Goal: Task Accomplishment & Management: Manage account settings

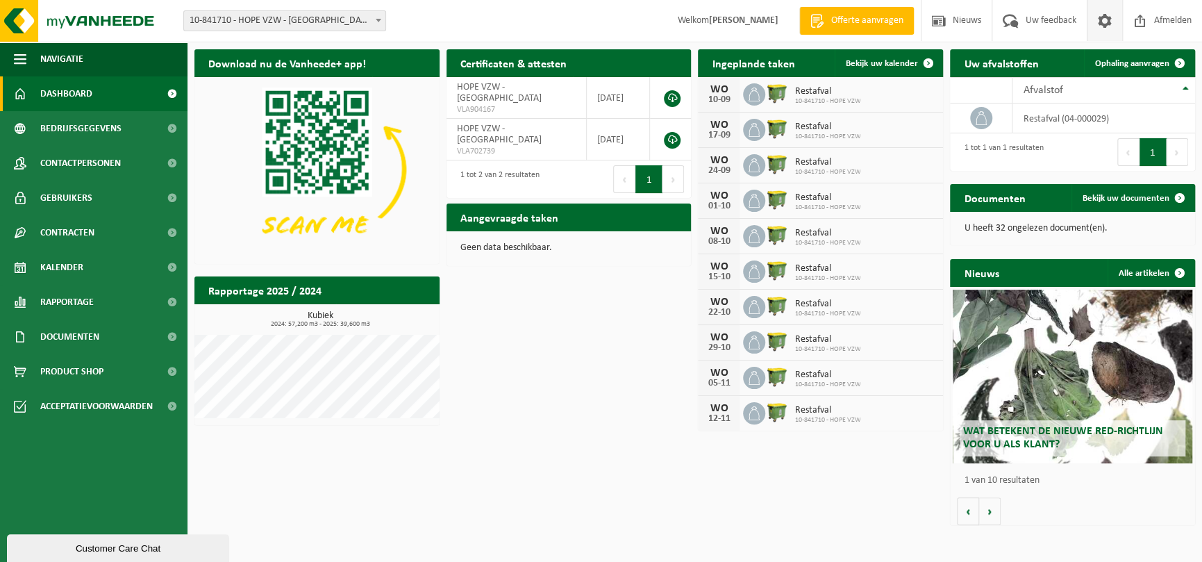
click at [1101, 23] on span at bounding box center [1105, 20] width 21 height 41
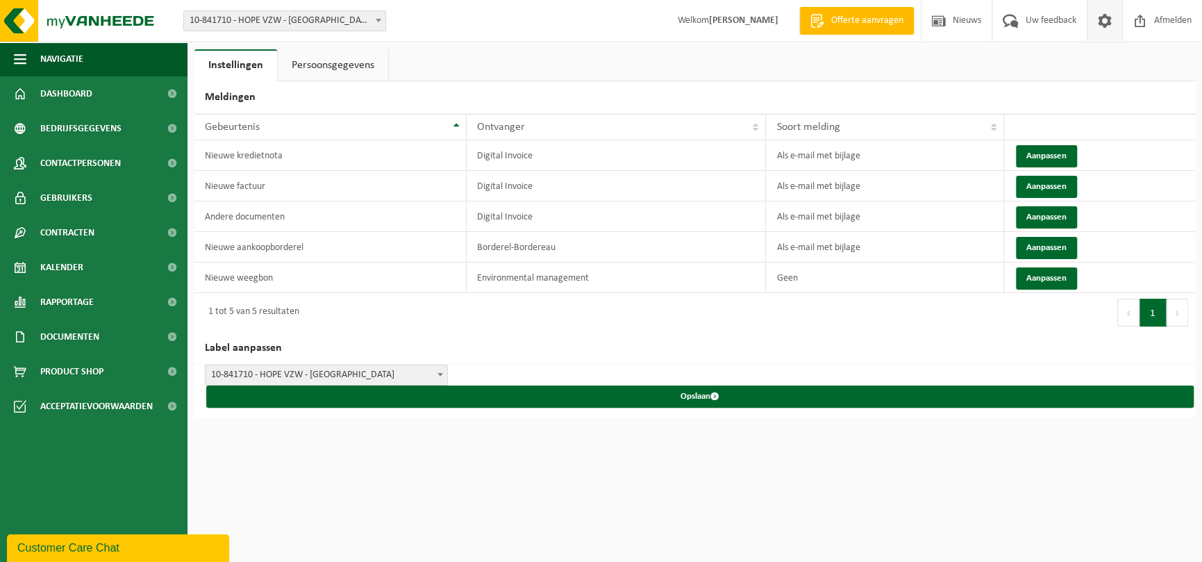
click at [751, 22] on strong "[PERSON_NAME]" at bounding box center [743, 20] width 69 height 10
click at [1102, 17] on span at bounding box center [1105, 20] width 21 height 41
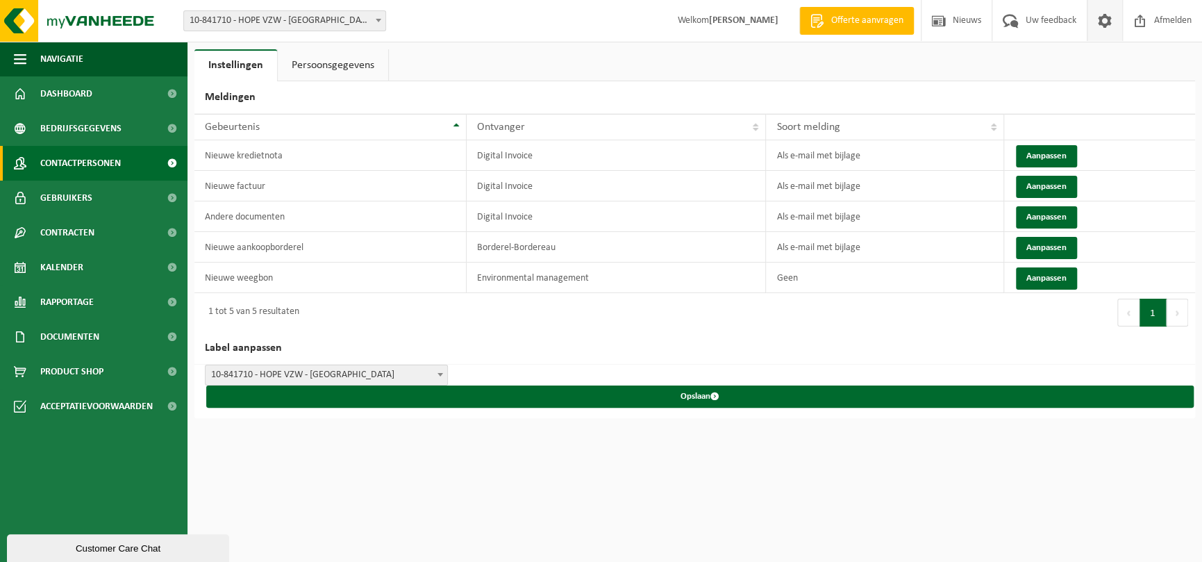
click at [90, 160] on span "Contactpersonen" at bounding box center [80, 163] width 81 height 35
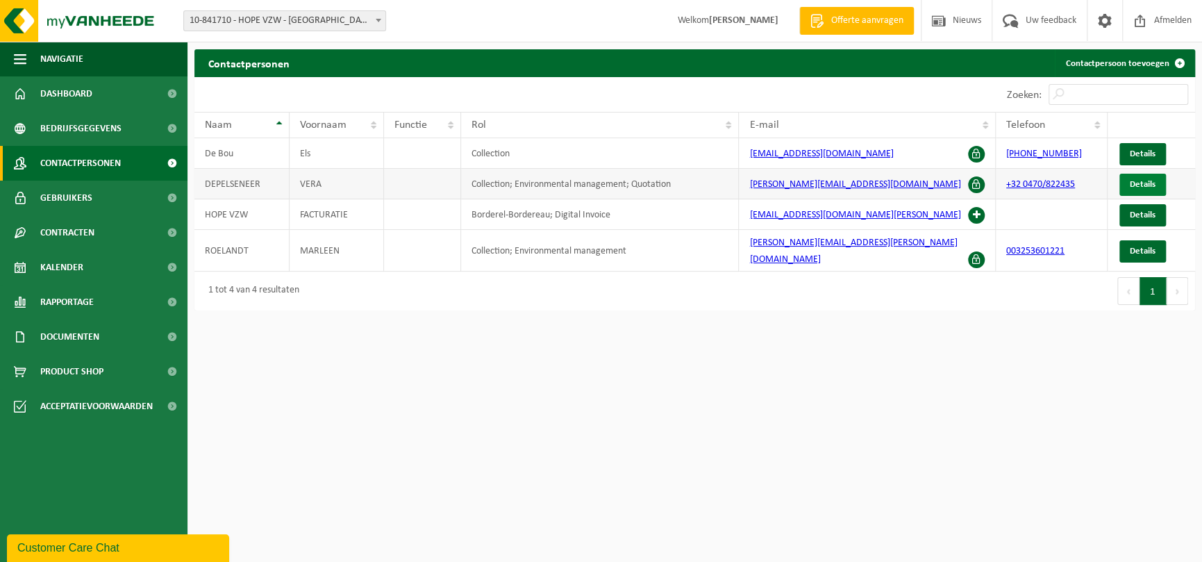
click at [1155, 185] on span "Details" at bounding box center [1143, 184] width 26 height 9
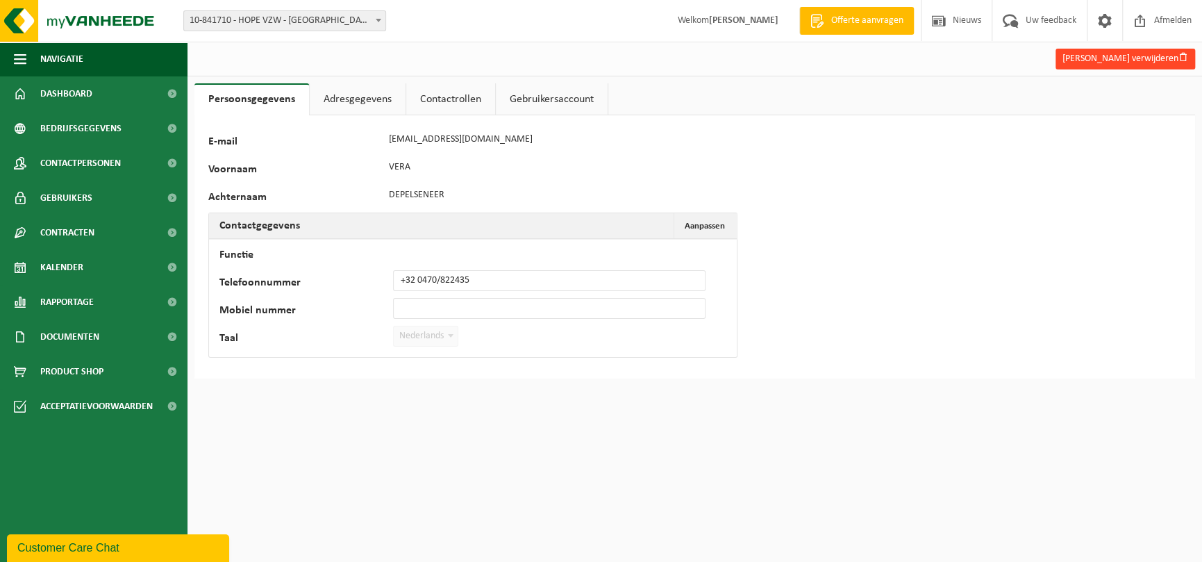
click at [1156, 66] on button "Vera Depelseneer verwijderen" at bounding box center [1126, 59] width 140 height 21
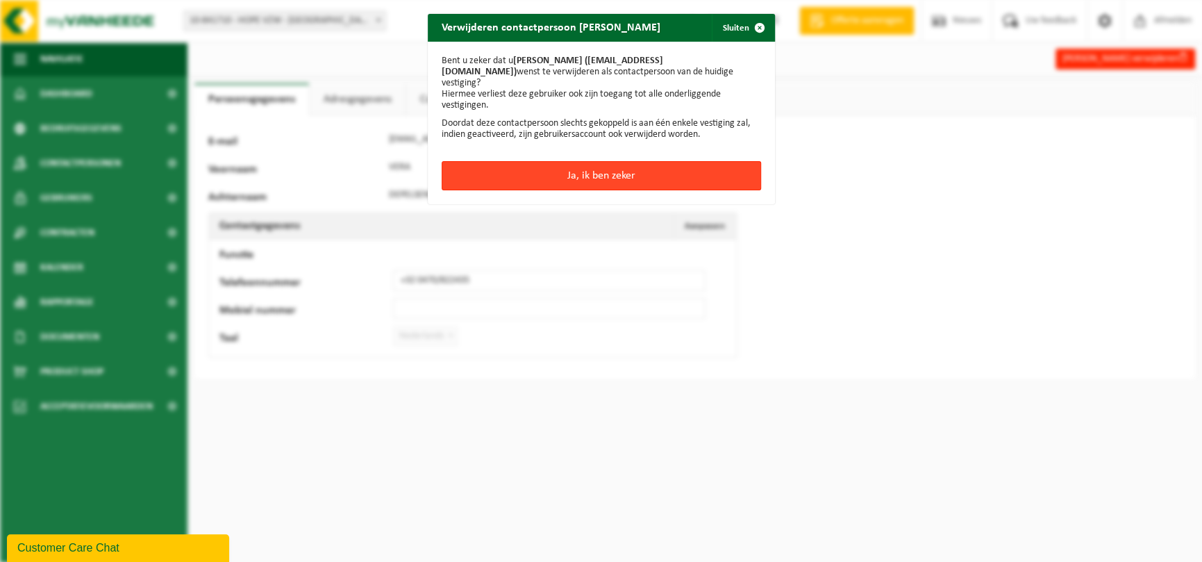
click at [611, 165] on button "Ja, ik ben zeker" at bounding box center [602, 175] width 320 height 29
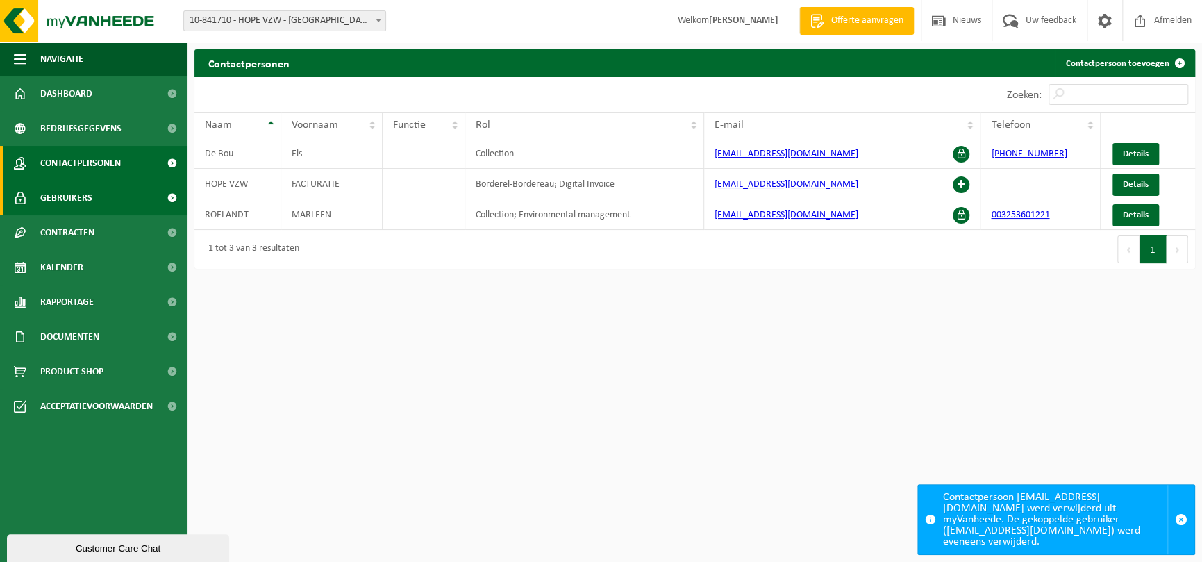
click at [63, 199] on span "Gebruikers" at bounding box center [66, 198] width 52 height 35
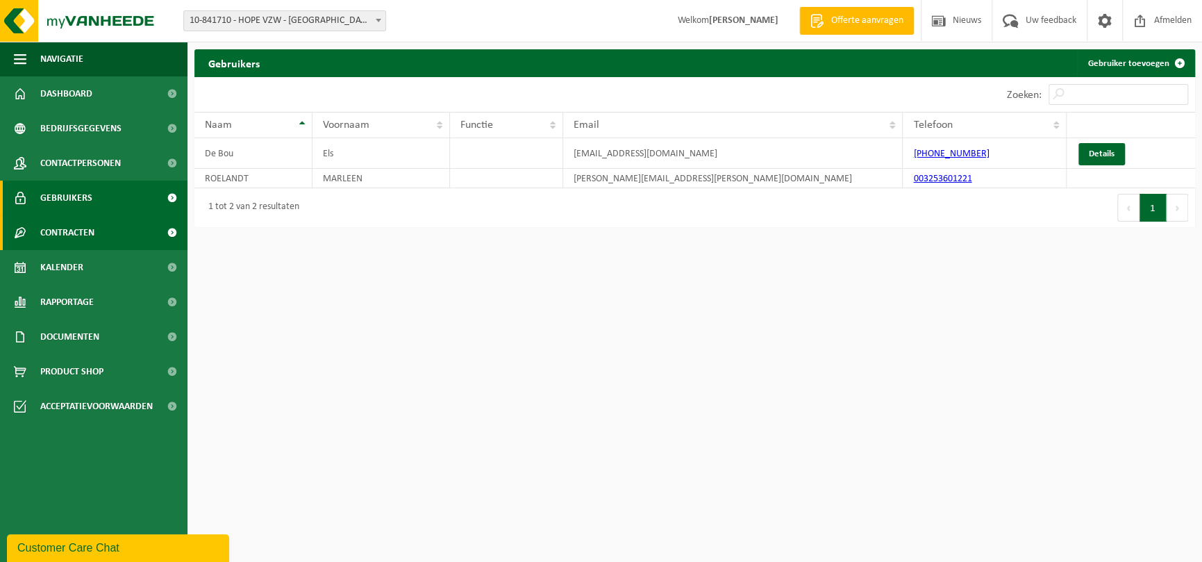
click at [69, 233] on span "Contracten" at bounding box center [67, 232] width 54 height 35
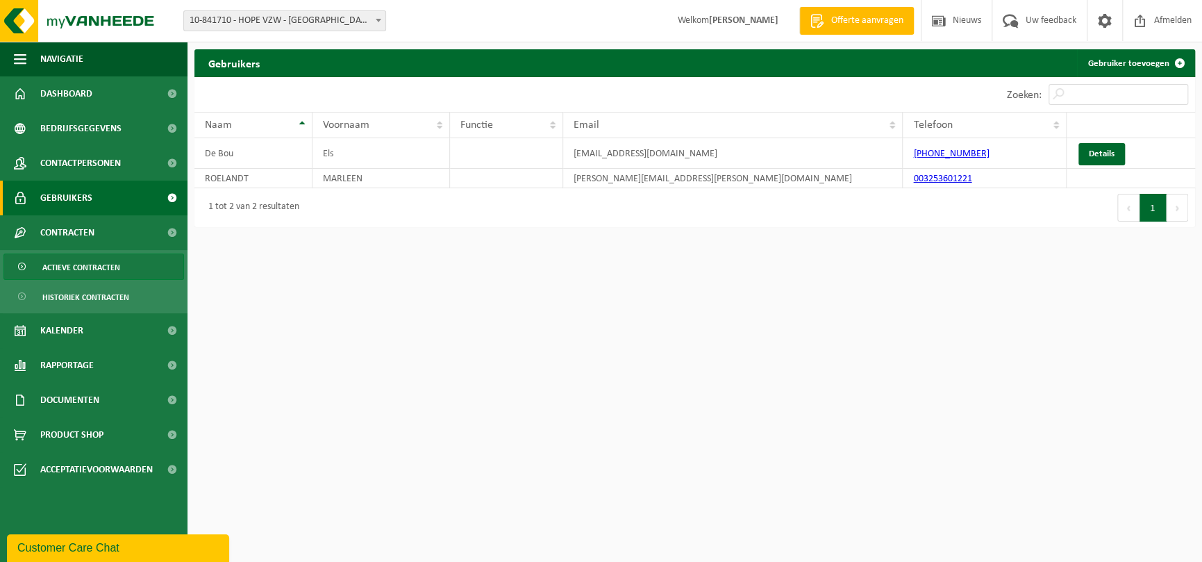
click at [62, 261] on span "Actieve contracten" at bounding box center [81, 267] width 78 height 26
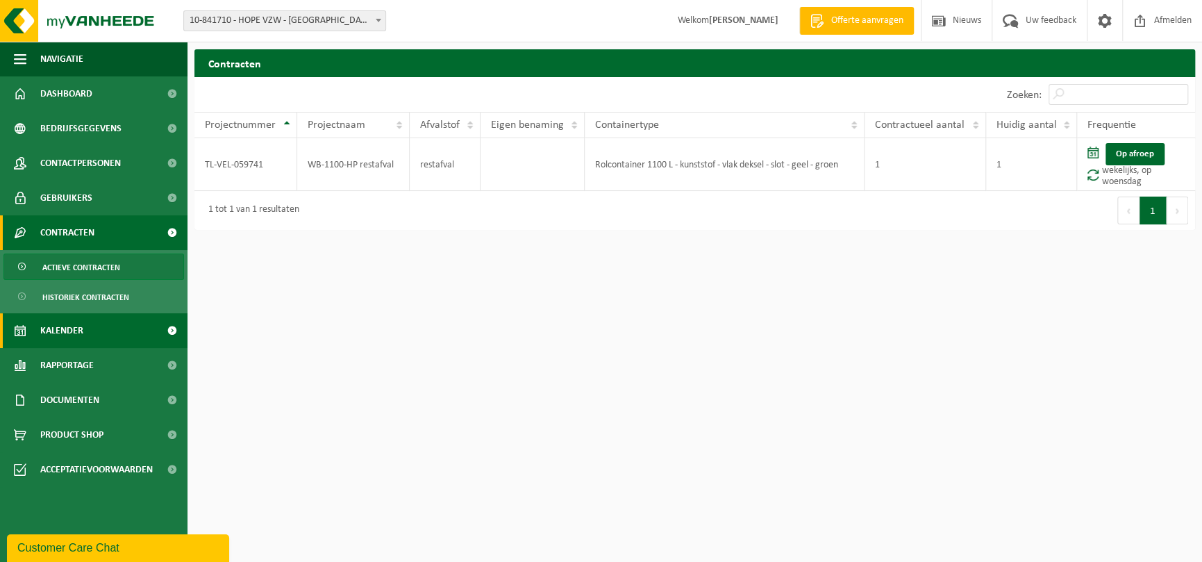
click at [63, 327] on span "Kalender" at bounding box center [61, 330] width 43 height 35
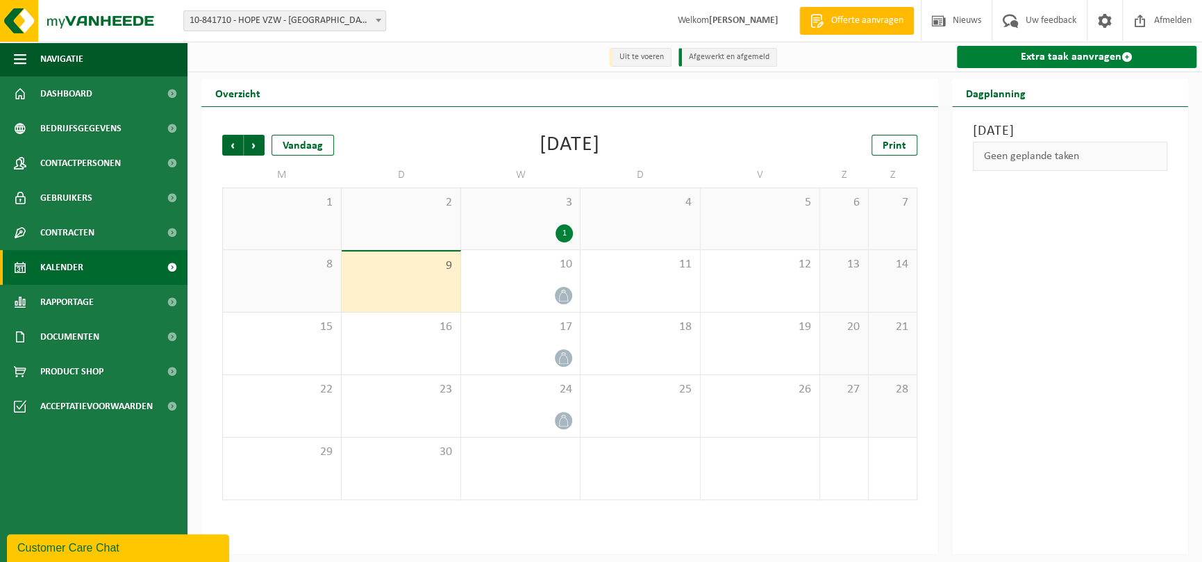
click at [1068, 52] on link "Extra taak aanvragen" at bounding box center [1077, 57] width 240 height 22
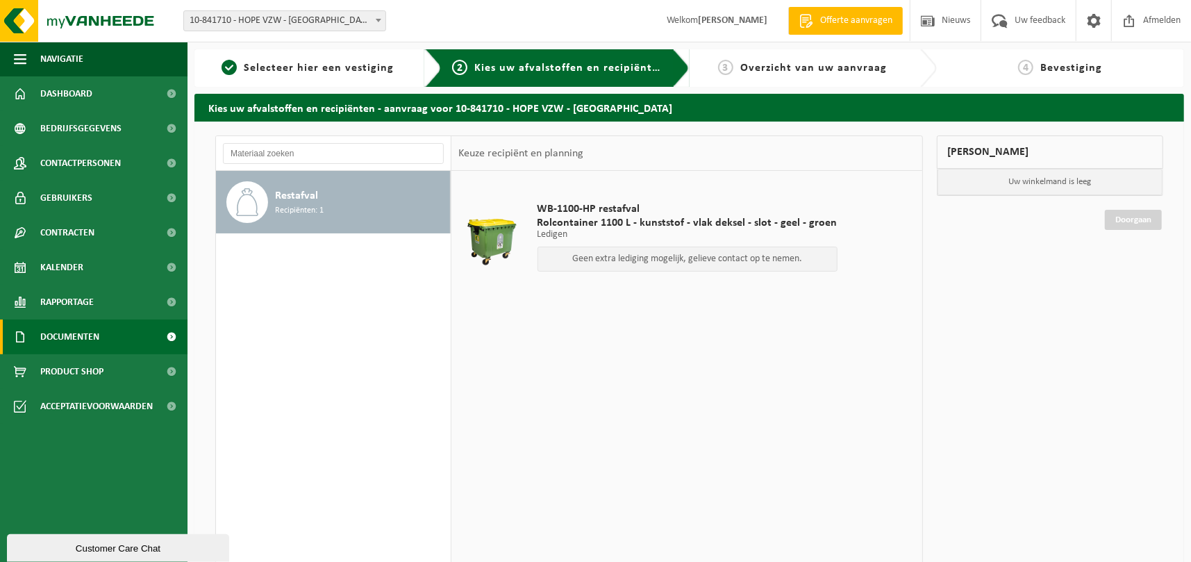
click at [72, 335] on span "Documenten" at bounding box center [69, 337] width 59 height 35
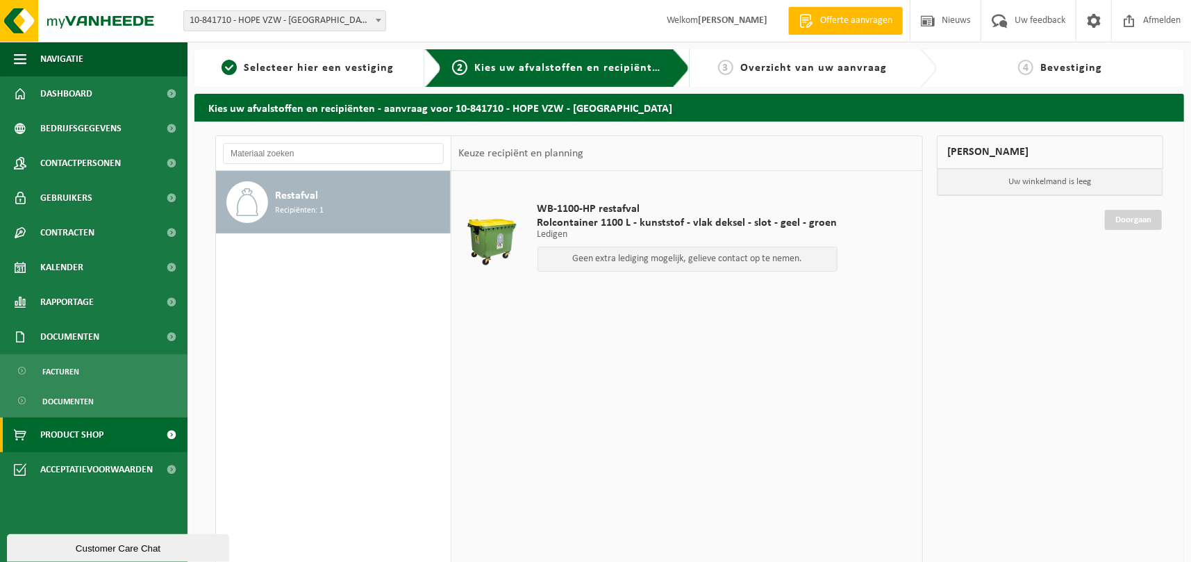
click at [90, 433] on span "Product Shop" at bounding box center [71, 434] width 63 height 35
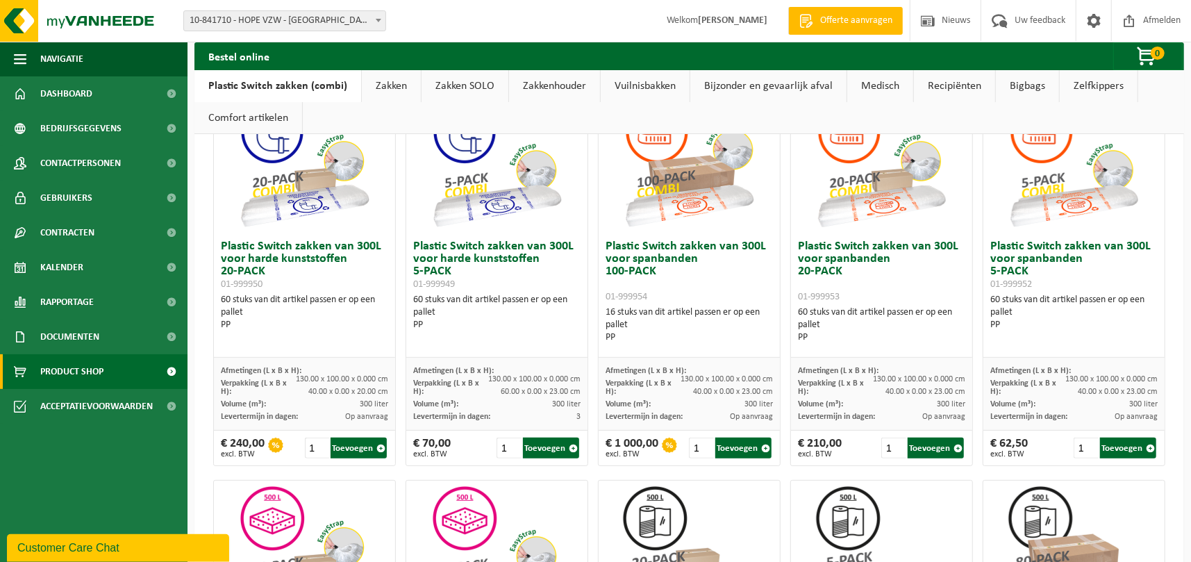
scroll to position [53, 0]
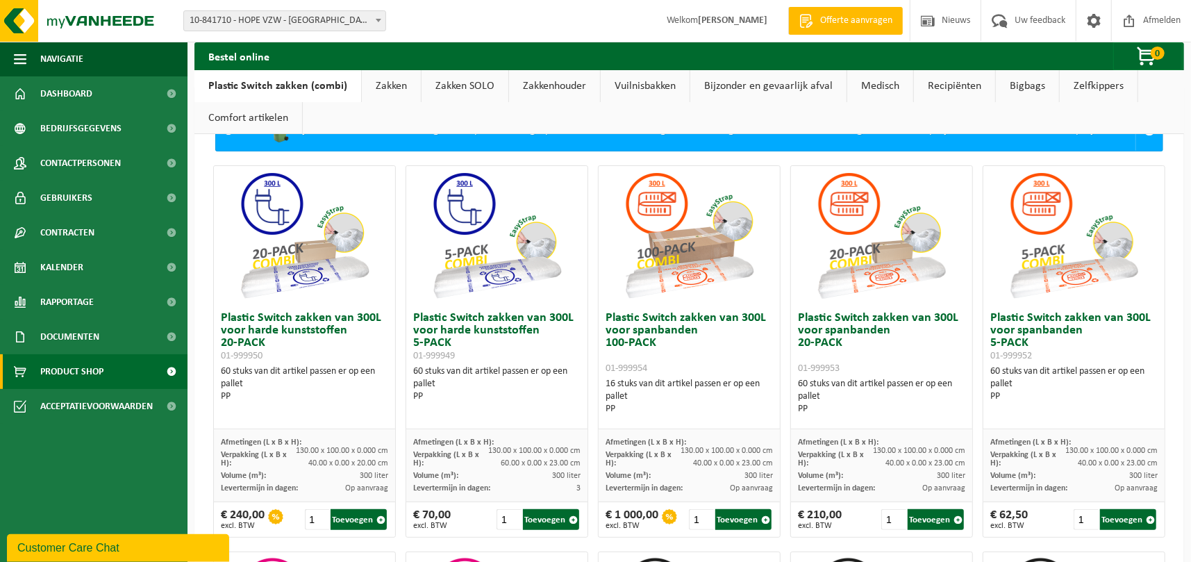
click at [1008, 83] on link "Bigbags" at bounding box center [1027, 86] width 63 height 32
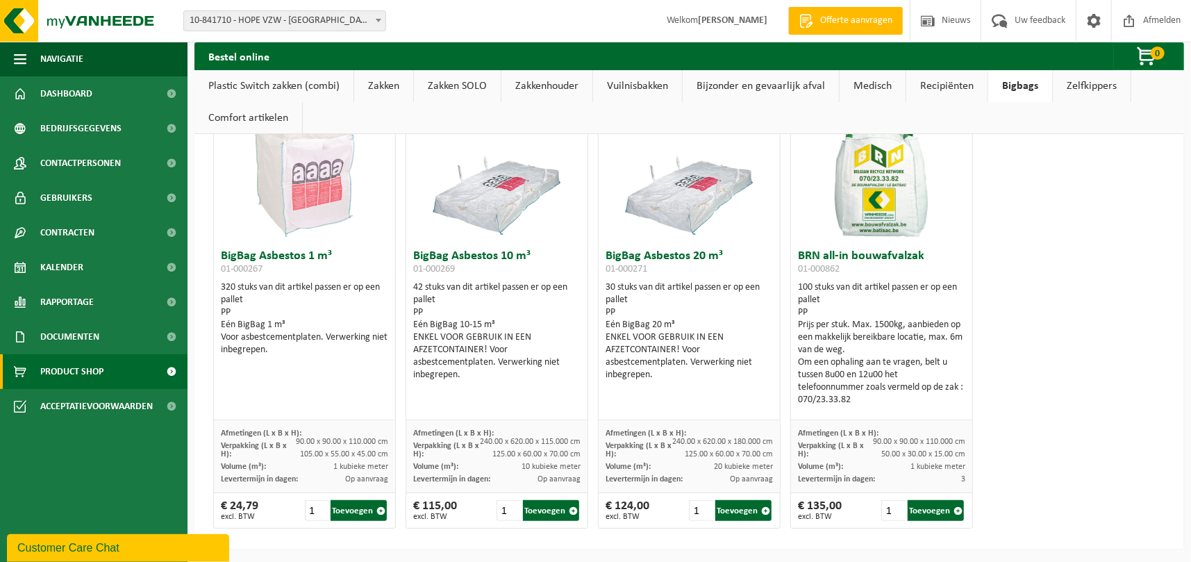
scroll to position [59, 0]
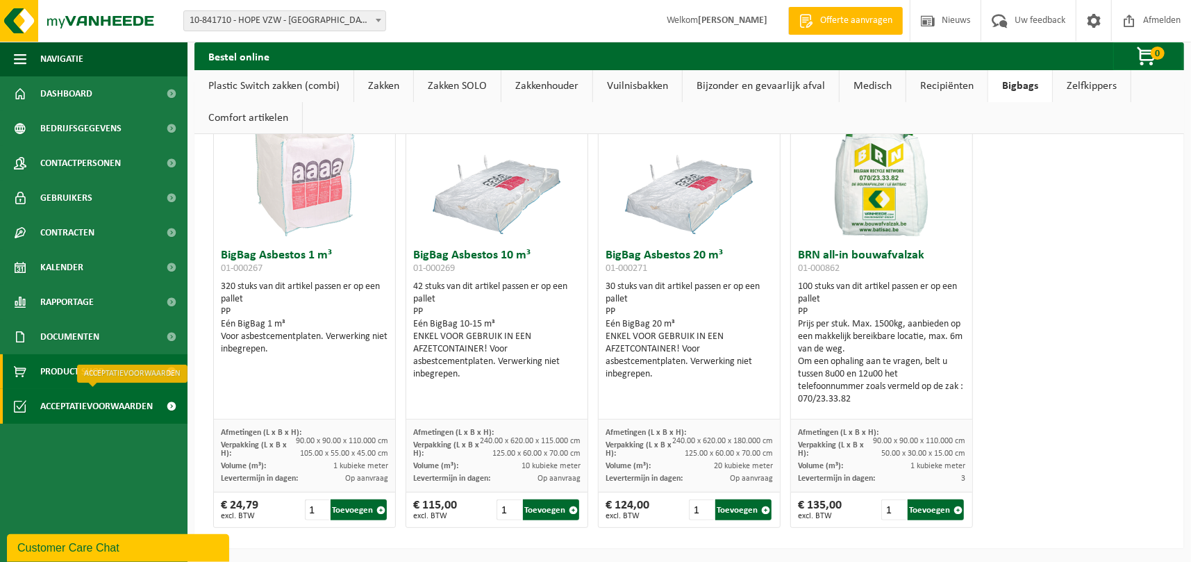
click at [101, 406] on span "Acceptatievoorwaarden" at bounding box center [96, 406] width 113 height 35
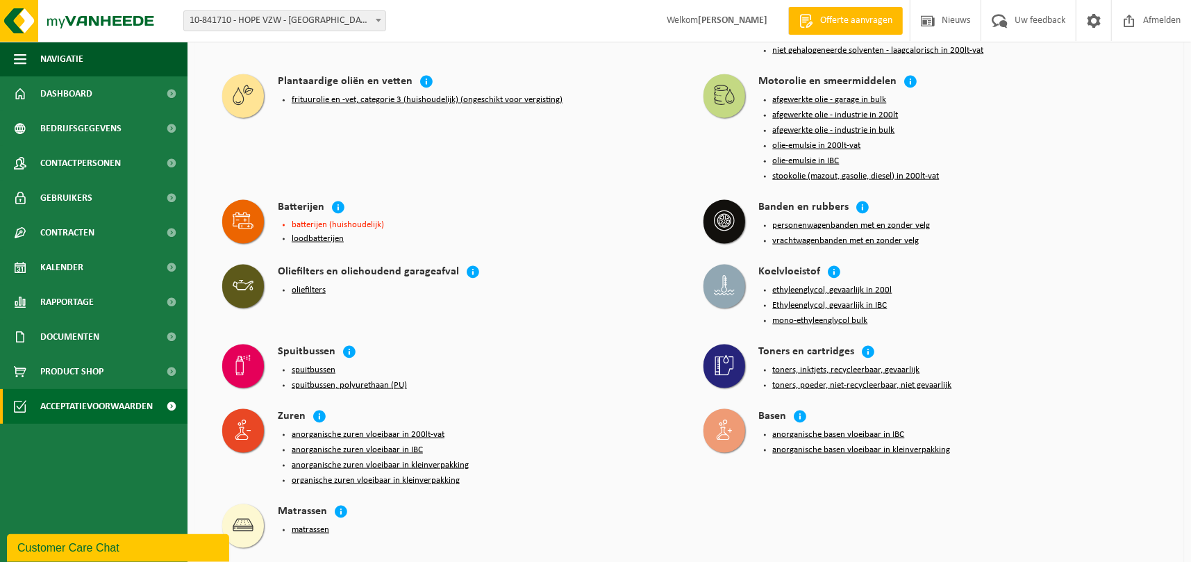
scroll to position [1257, 0]
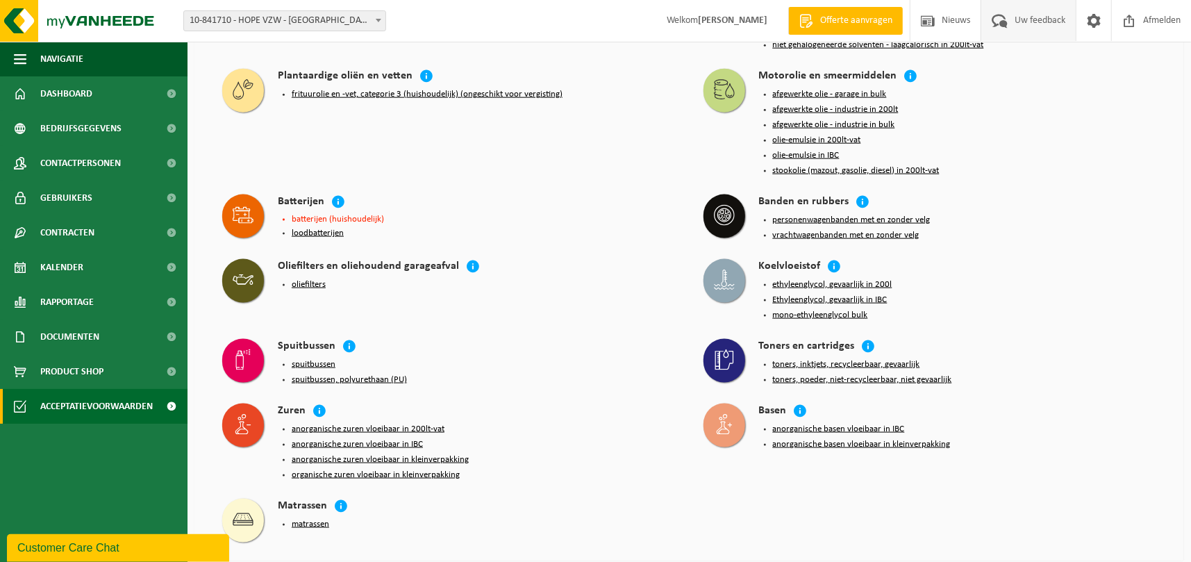
click at [1029, 19] on span "Uw feedback" at bounding box center [1040, 20] width 58 height 41
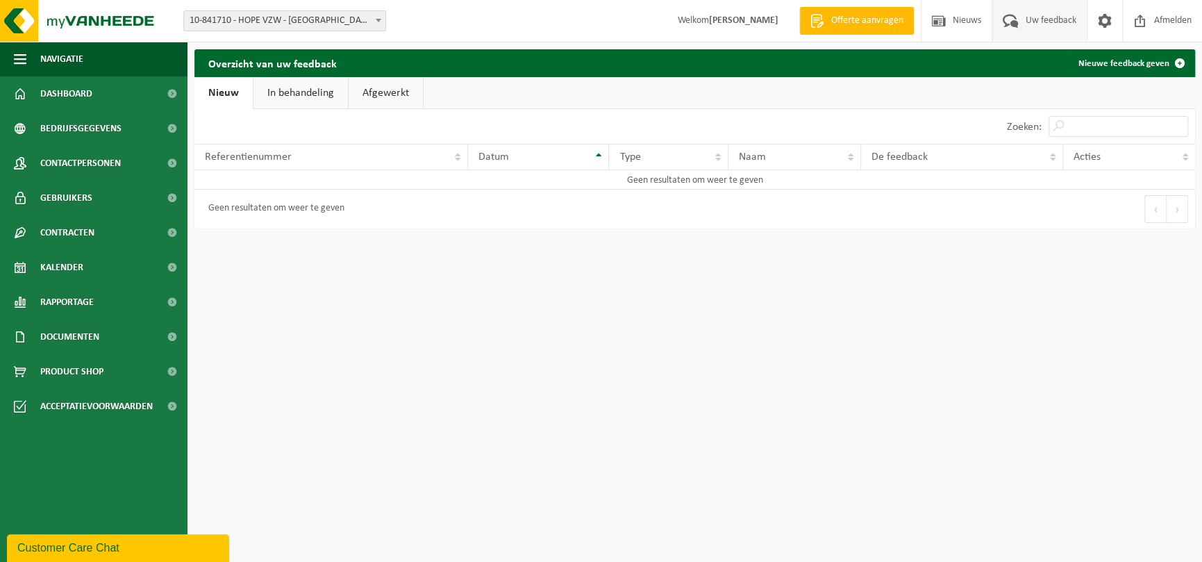
click at [309, 90] on link "In behandeling" at bounding box center [301, 93] width 94 height 32
click at [391, 99] on link "Afgewerkt" at bounding box center [388, 93] width 74 height 32
click at [63, 87] on span "Dashboard" at bounding box center [66, 93] width 52 height 35
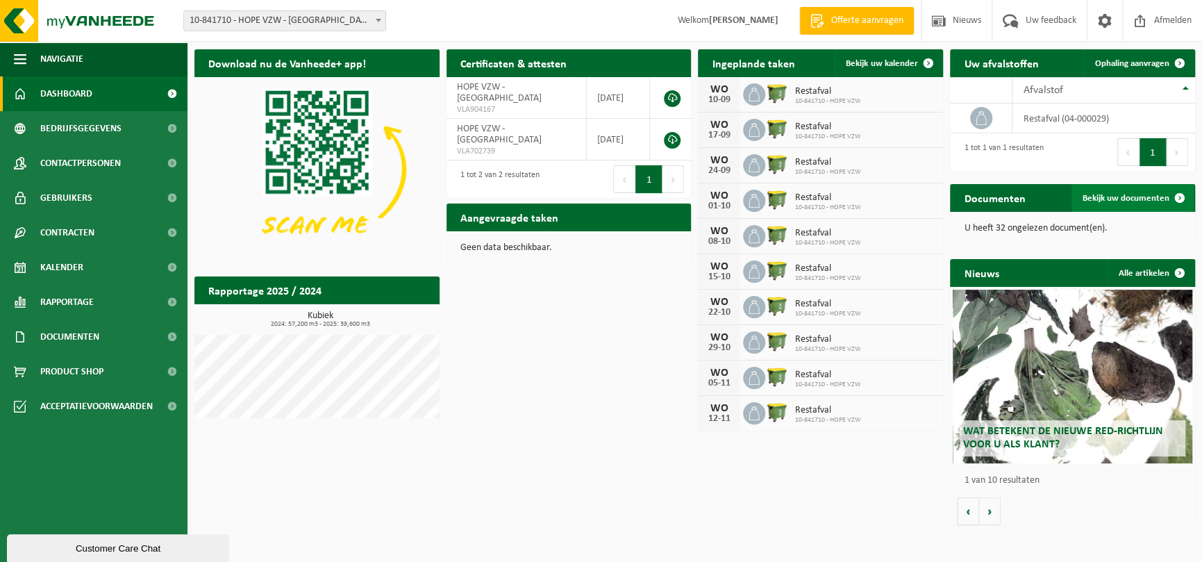
click at [1123, 195] on span "Bekijk uw documenten" at bounding box center [1126, 198] width 87 height 9
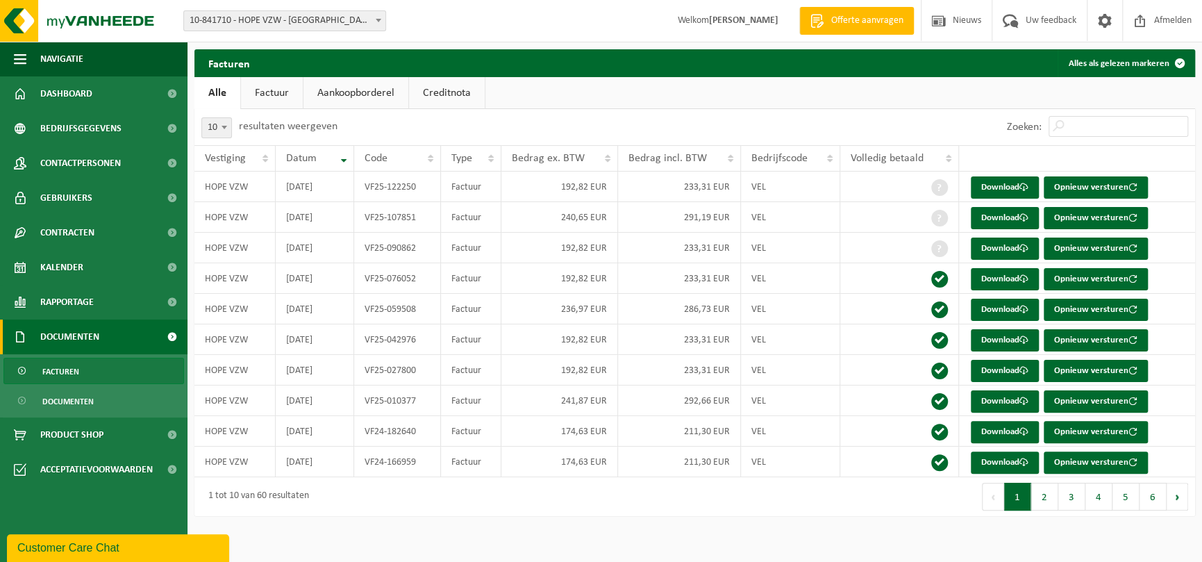
click at [60, 335] on span "Documenten" at bounding box center [69, 337] width 59 height 35
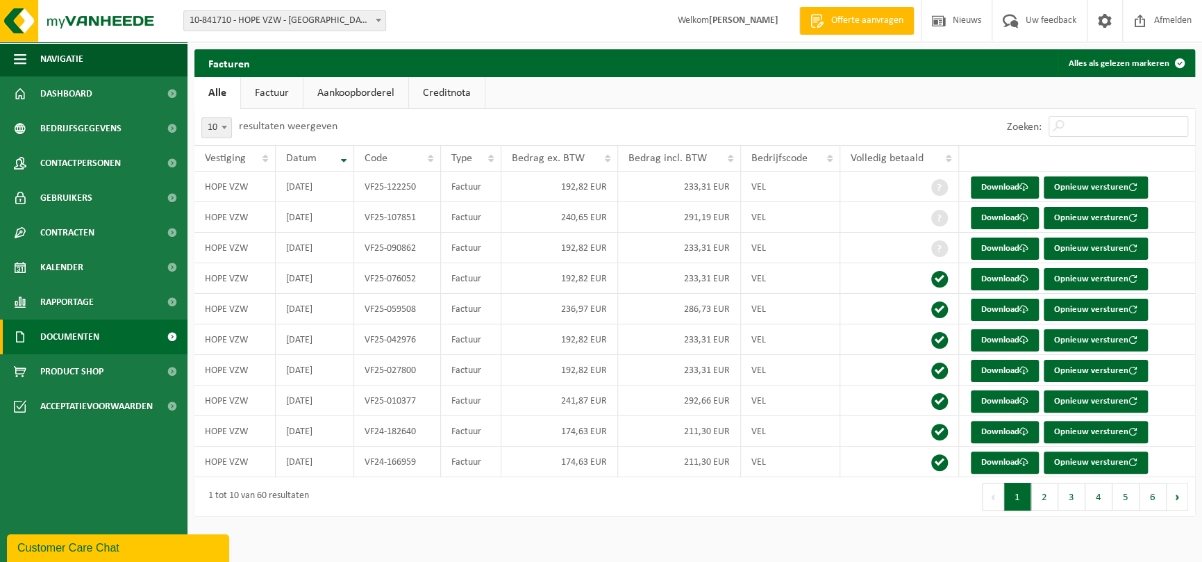
click at [59, 333] on span "Documenten" at bounding box center [69, 337] width 59 height 35
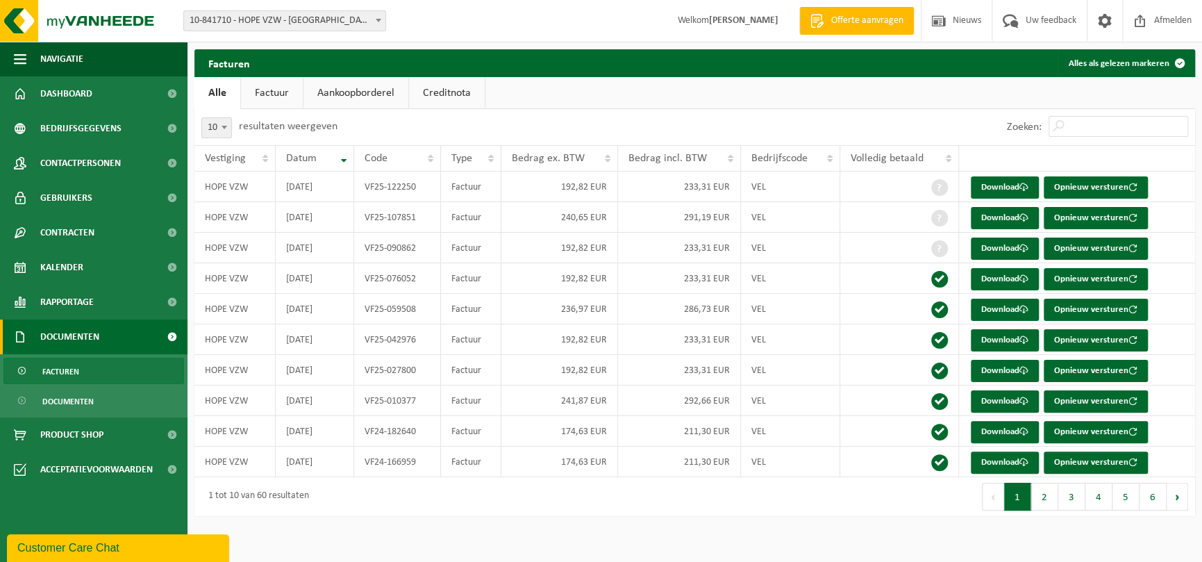
click at [113, 328] on link "Documenten" at bounding box center [94, 337] width 188 height 35
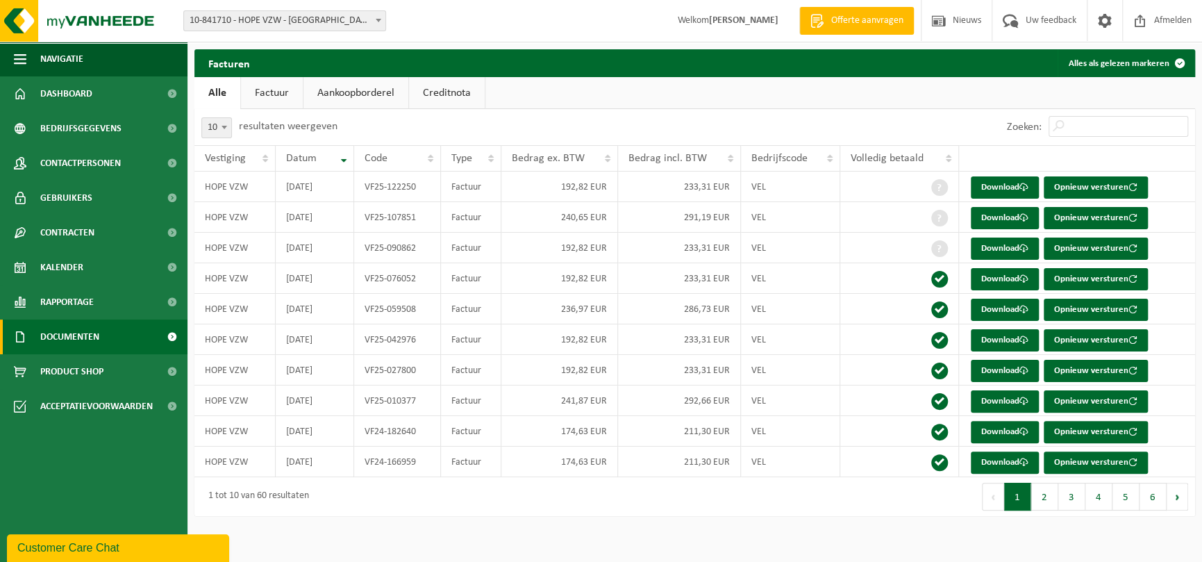
click at [278, 92] on link "Factuur" at bounding box center [272, 93] width 62 height 32
click at [459, 85] on link "Creditnota" at bounding box center [449, 93] width 76 height 32
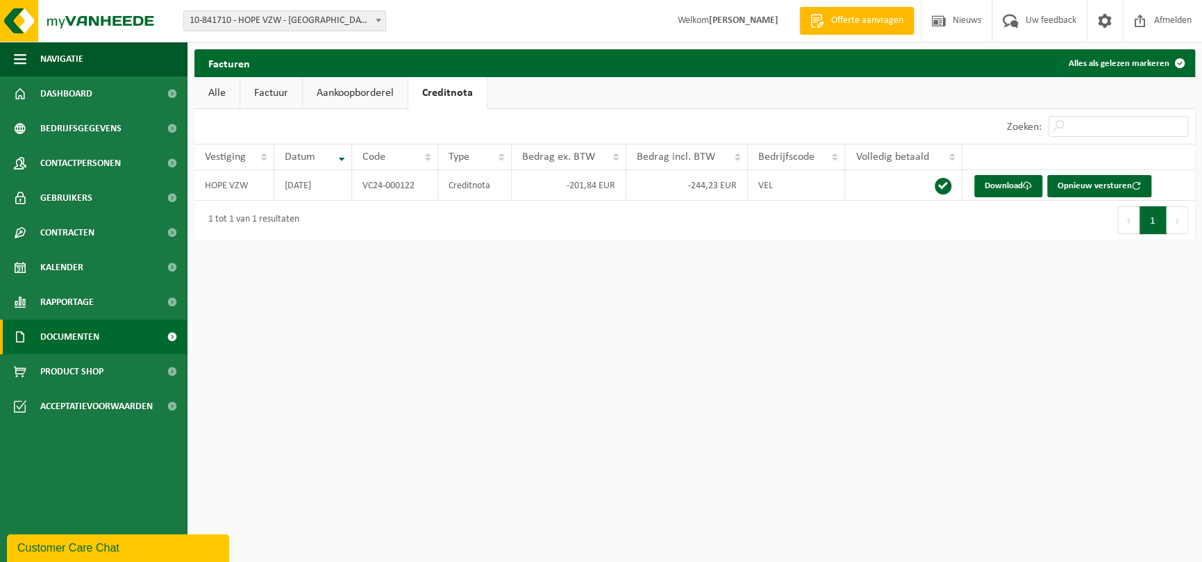
click at [221, 88] on link "Alle" at bounding box center [216, 93] width 45 height 32
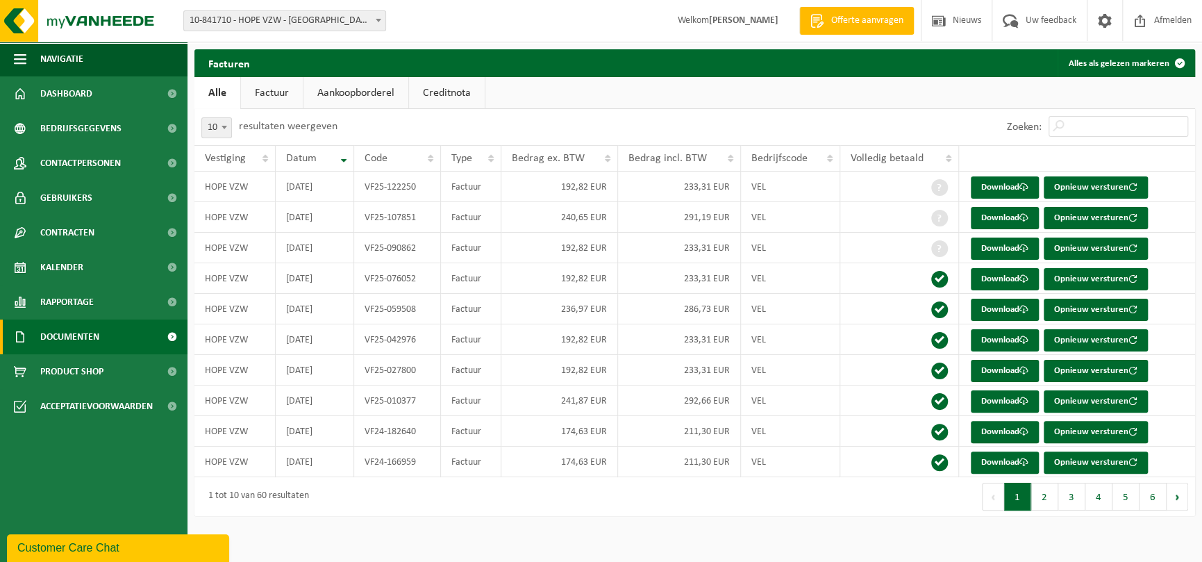
click at [861, 17] on span "Offerte aanvragen" at bounding box center [867, 21] width 79 height 14
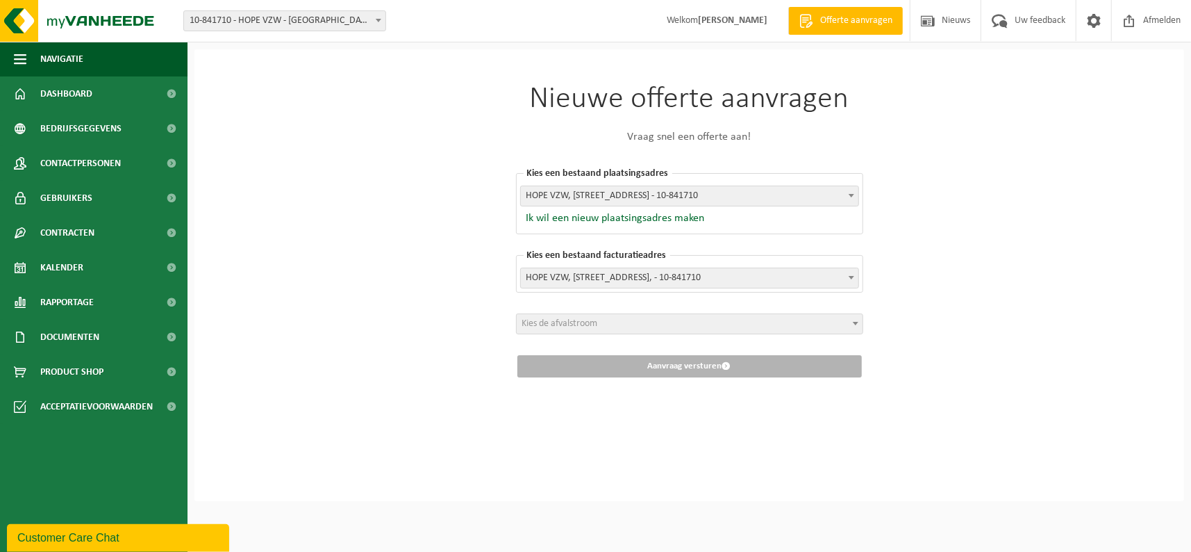
click at [758, 325] on span "Kies de afvalstroom" at bounding box center [690, 323] width 346 height 19
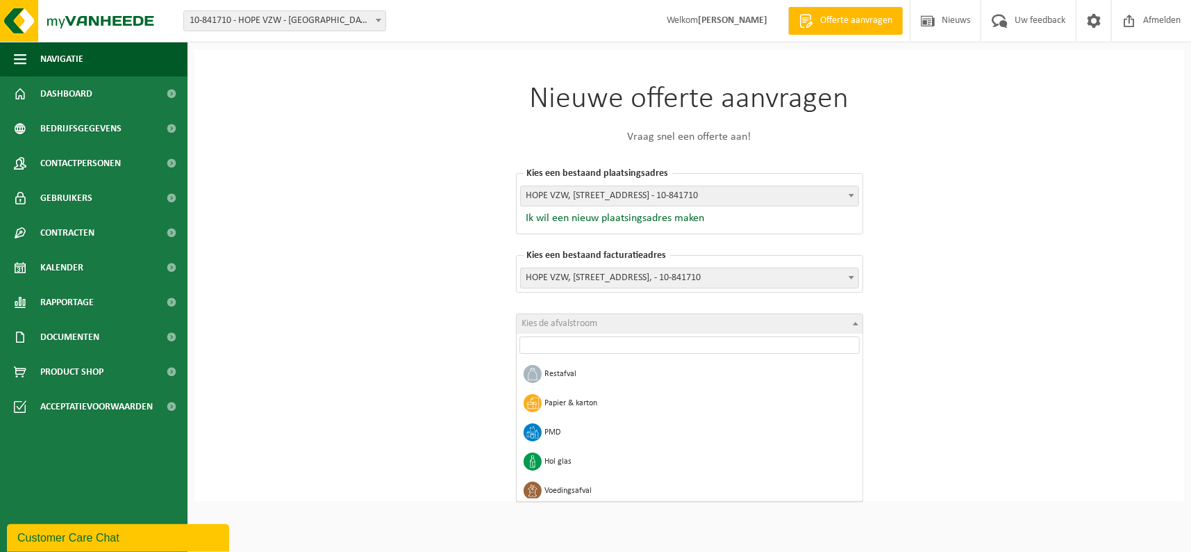
click at [964, 265] on div "Nieuwe offerte aanvragen Vraag snel een offerte aan! [GEOGRAPHIC_DATA] een best…" at bounding box center [689, 274] width 990 height 451
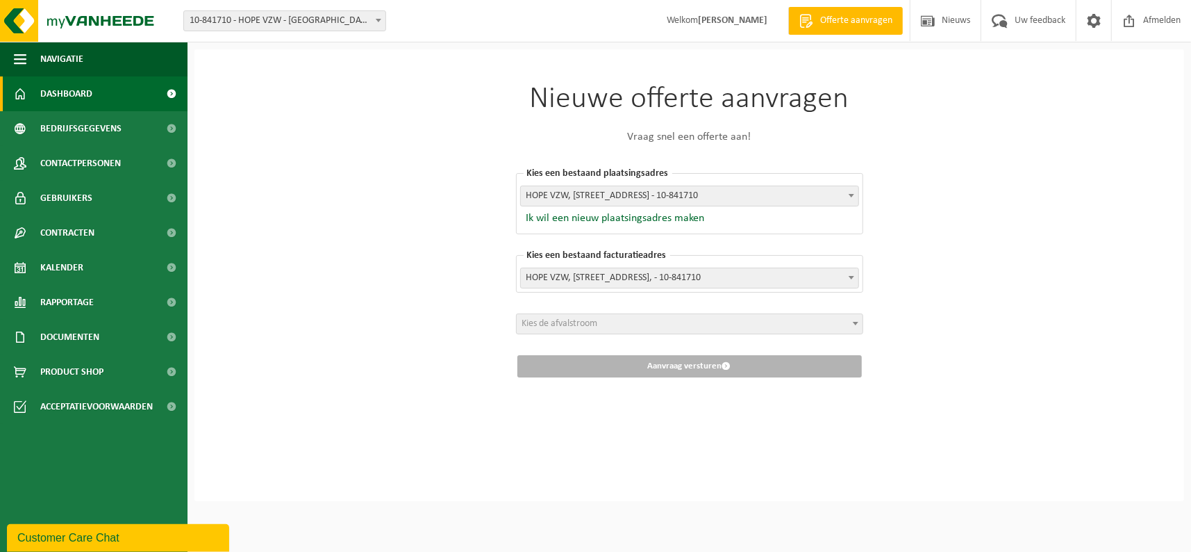
click at [64, 85] on span "Dashboard" at bounding box center [66, 93] width 52 height 35
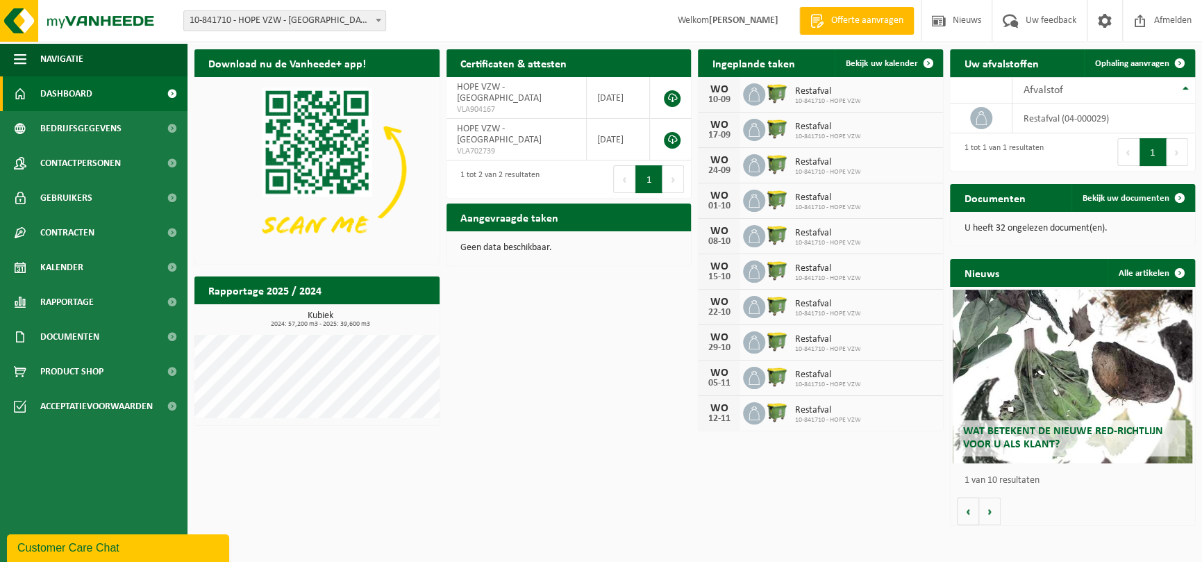
click at [499, 219] on h2 "Aangevraagde taken" at bounding box center [510, 217] width 126 height 27
click at [1035, 22] on span "Uw feedback" at bounding box center [1051, 20] width 58 height 41
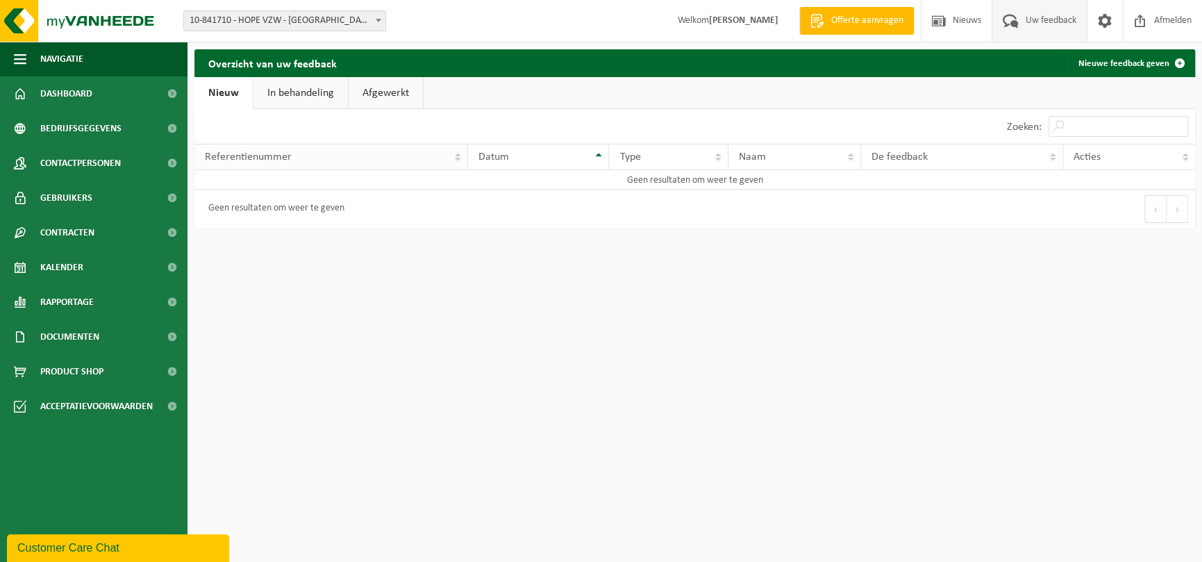
click at [460, 158] on th "Referentienummer" at bounding box center [331, 157] width 274 height 26
drag, startPoint x: 15, startPoint y: 53, endPoint x: 29, endPoint y: 56, distance: 14.8
click at [29, 56] on button "Navigatie" at bounding box center [94, 59] width 188 height 35
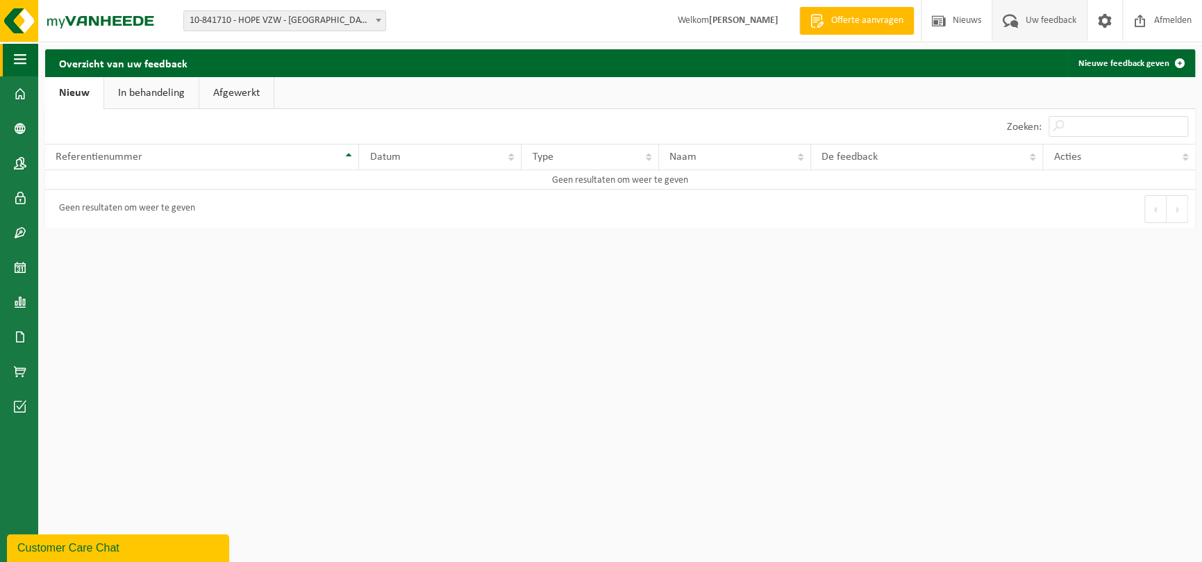
click at [22, 56] on span "button" at bounding box center [20, 59] width 13 height 35
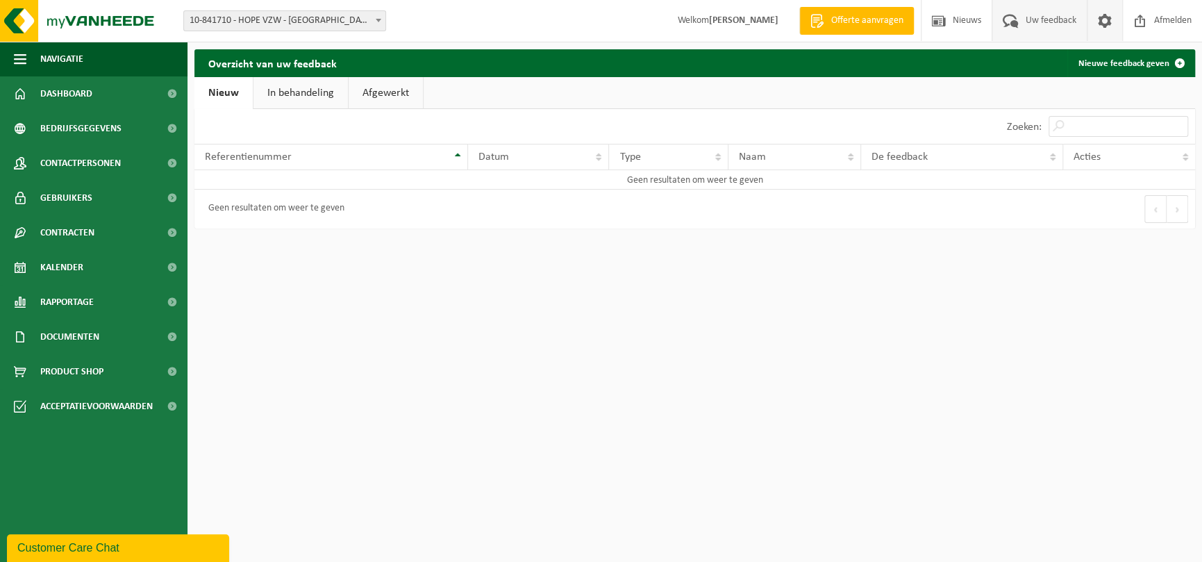
click at [1111, 20] on span at bounding box center [1105, 20] width 21 height 41
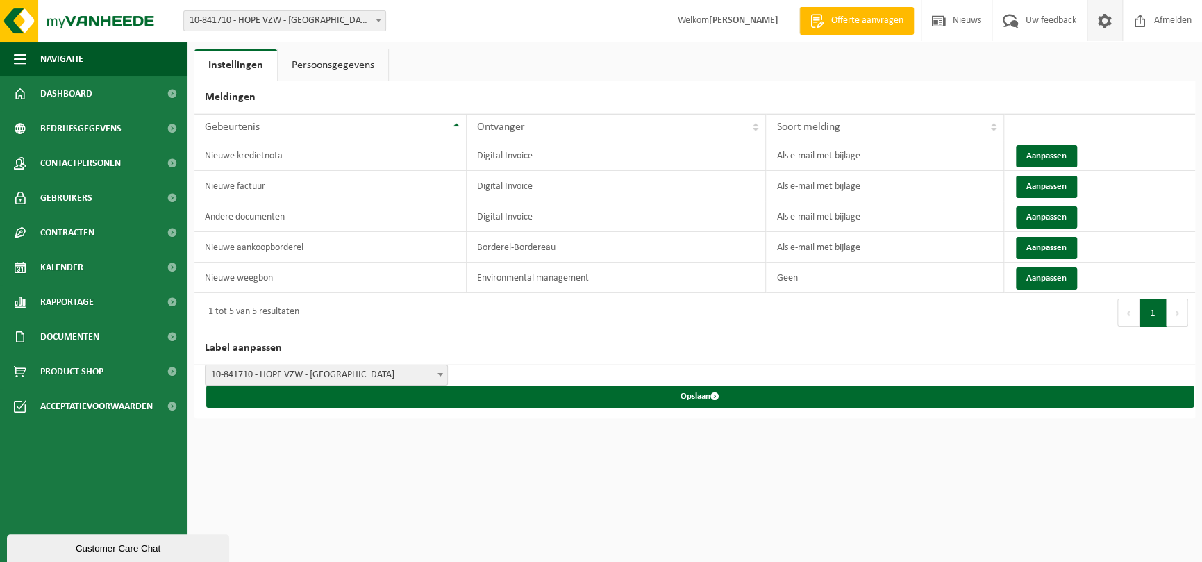
click at [331, 66] on link "Persoonsgegevens" at bounding box center [333, 65] width 110 height 32
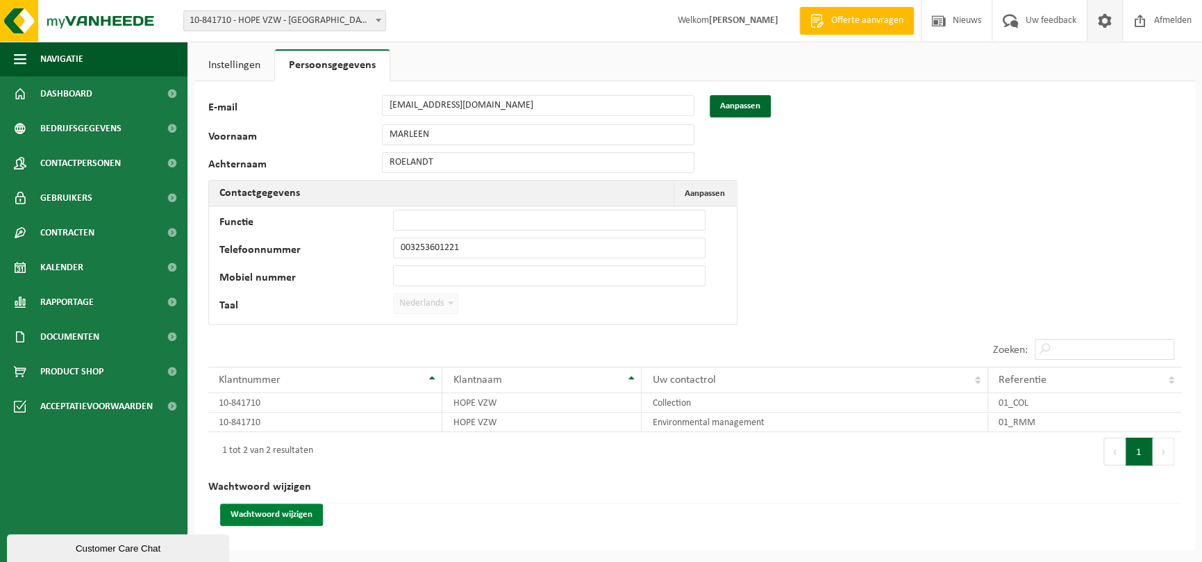
click at [287, 513] on button "Wachtwoord wijzigen" at bounding box center [271, 515] width 103 height 22
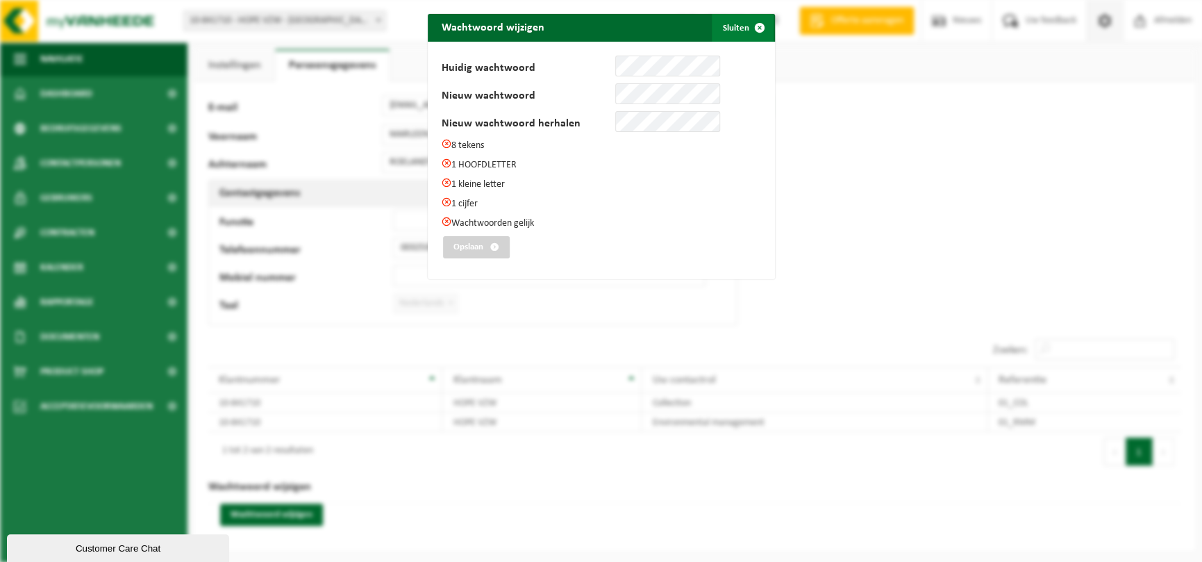
click at [751, 25] on span "submit" at bounding box center [760, 28] width 28 height 28
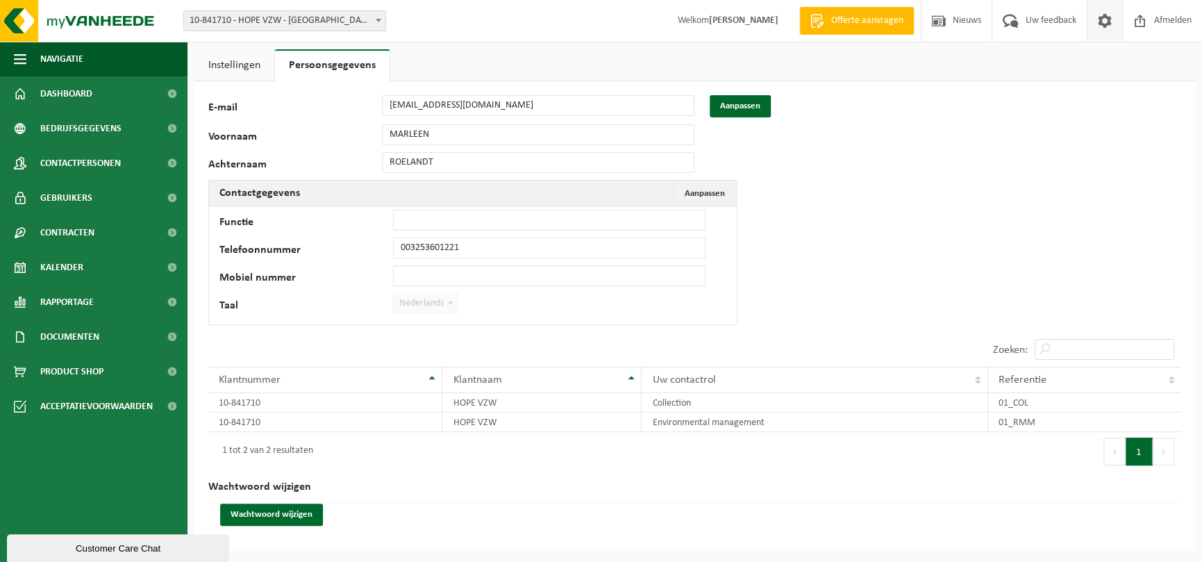
click at [208, 66] on link "Instellingen" at bounding box center [234, 65] width 80 height 32
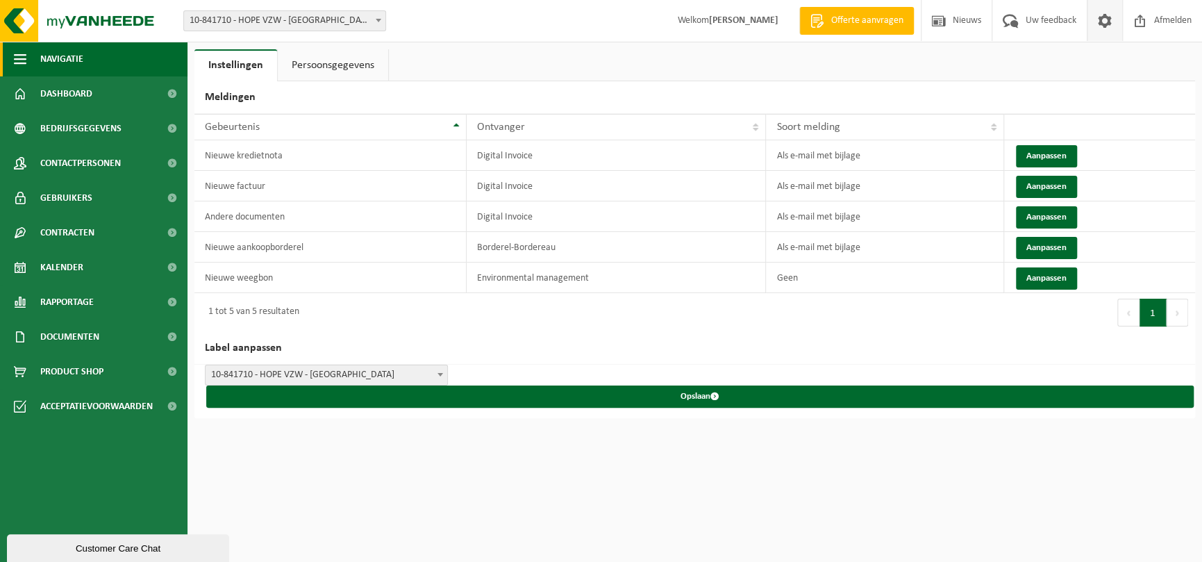
click at [67, 62] on span "Navigatie" at bounding box center [61, 59] width 43 height 35
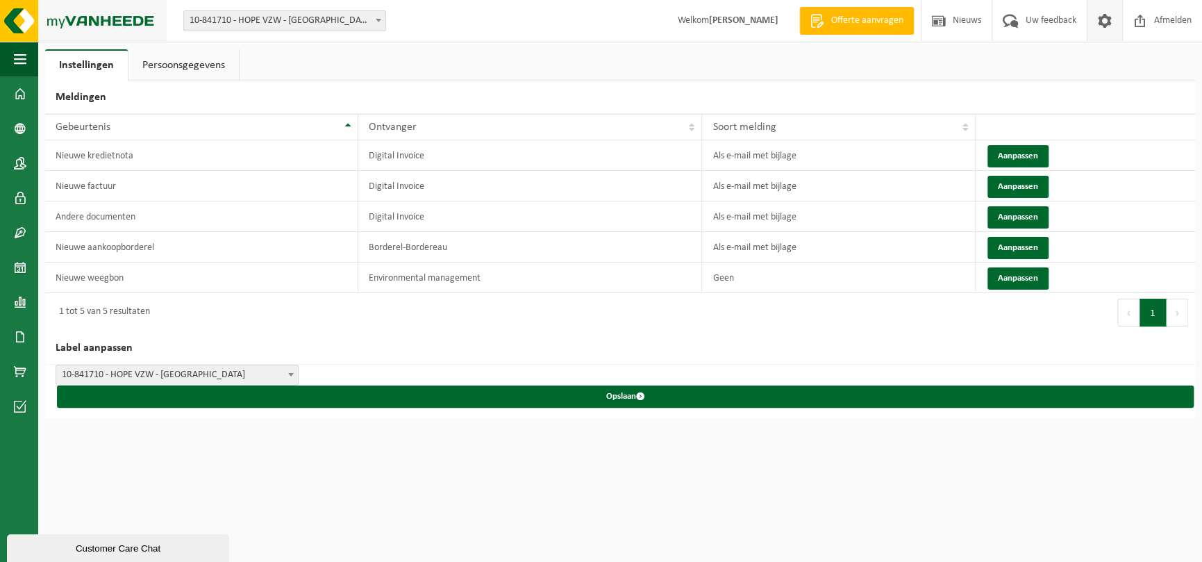
click at [25, 26] on img at bounding box center [83, 21] width 167 height 42
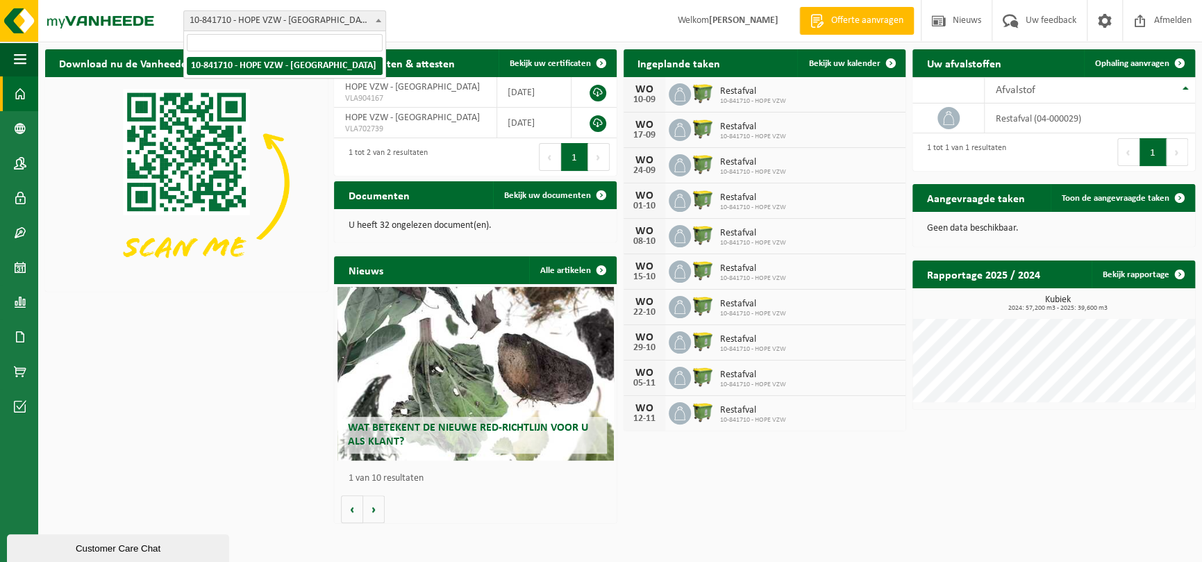
drag, startPoint x: 233, startPoint y: 22, endPoint x: 196, endPoint y: 21, distance: 36.8
click at [196, 21] on span "10-841710 - HOPE VZW - [GEOGRAPHIC_DATA]" at bounding box center [284, 20] width 201 height 19
drag, startPoint x: 192, startPoint y: 21, endPoint x: 238, endPoint y: 35, distance: 48.8
click at [240, 24] on span "10-841710 - HOPE VZW - [GEOGRAPHIC_DATA]" at bounding box center [284, 20] width 201 height 19
